Goal: Information Seeking & Learning: Find specific page/section

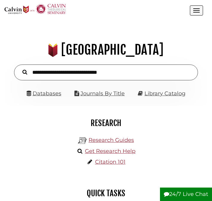
scroll to position [65, 194]
click at [45, 93] on link "Databases" at bounding box center [44, 93] width 35 height 7
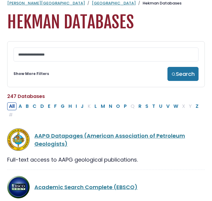
scroll to position [30, 0]
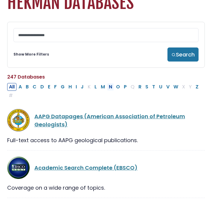
click at [109, 88] on button "N" at bounding box center [110, 87] width 7 height 8
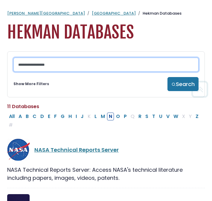
click at [78, 64] on input "Search database by title or keyword" at bounding box center [105, 65] width 185 height 14
type input "******"
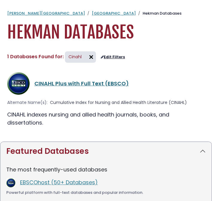
click at [64, 82] on link "CINAHL Plus with Full Text (EBSCO)" at bounding box center [81, 83] width 94 height 7
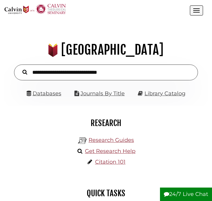
scroll to position [65, 194]
click at [45, 92] on link "Databases" at bounding box center [44, 93] width 35 height 7
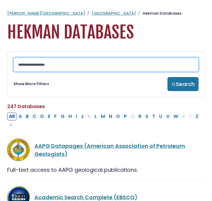
click at [79, 60] on input "Search database by title or keyword" at bounding box center [105, 65] width 185 height 14
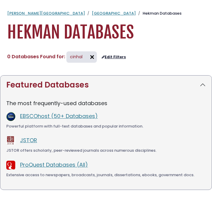
click at [88, 57] on img at bounding box center [92, 57] width 10 height 10
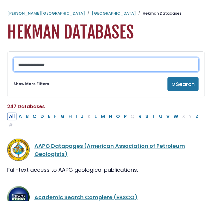
click at [77, 67] on input "Search database by title or keyword" at bounding box center [105, 65] width 185 height 14
type input "******"
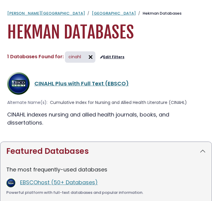
click at [76, 86] on link "CINAHL Plus with Full Text (EBSCO)" at bounding box center [81, 83] width 94 height 7
click at [72, 82] on link "CINAHL Plus with Full Text (EBSCO)" at bounding box center [81, 83] width 94 height 7
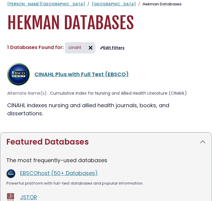
scroll to position [16, 0]
